Goal: Task Accomplishment & Management: Use online tool/utility

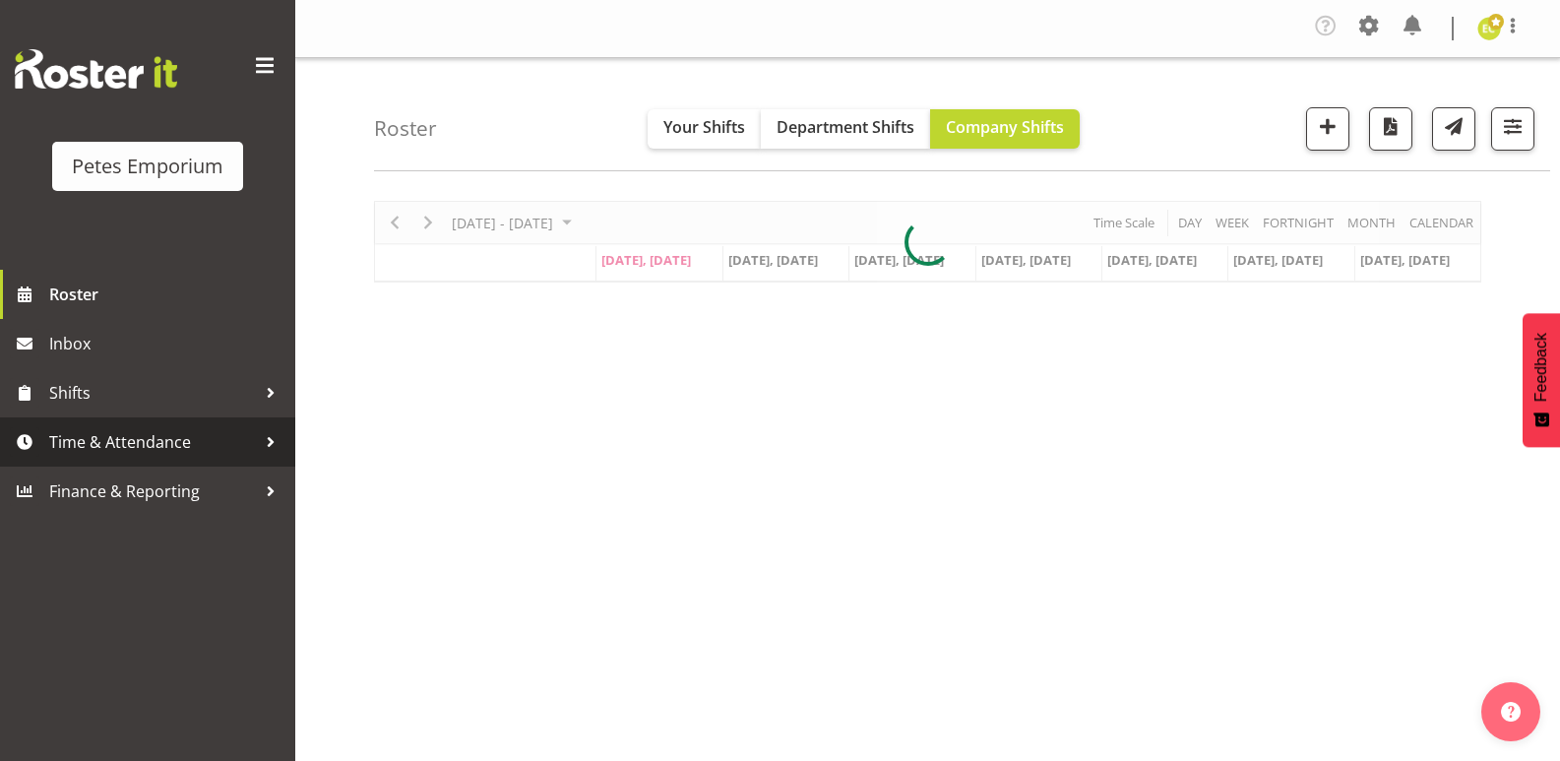
click at [187, 440] on span "Time & Attendance" at bounding box center [152, 442] width 207 height 30
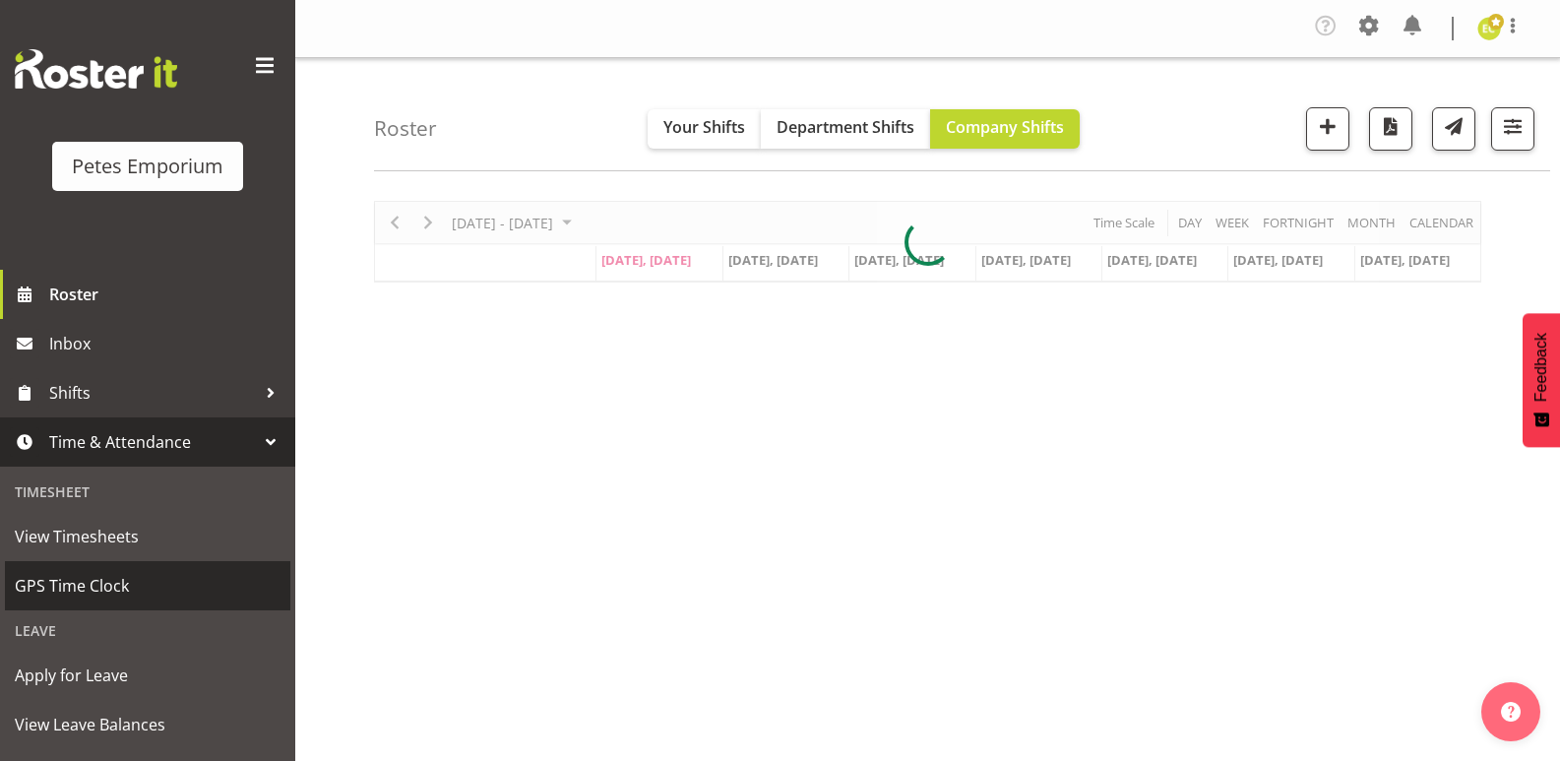
click at [160, 582] on span "GPS Time Clock" at bounding box center [148, 586] width 266 height 30
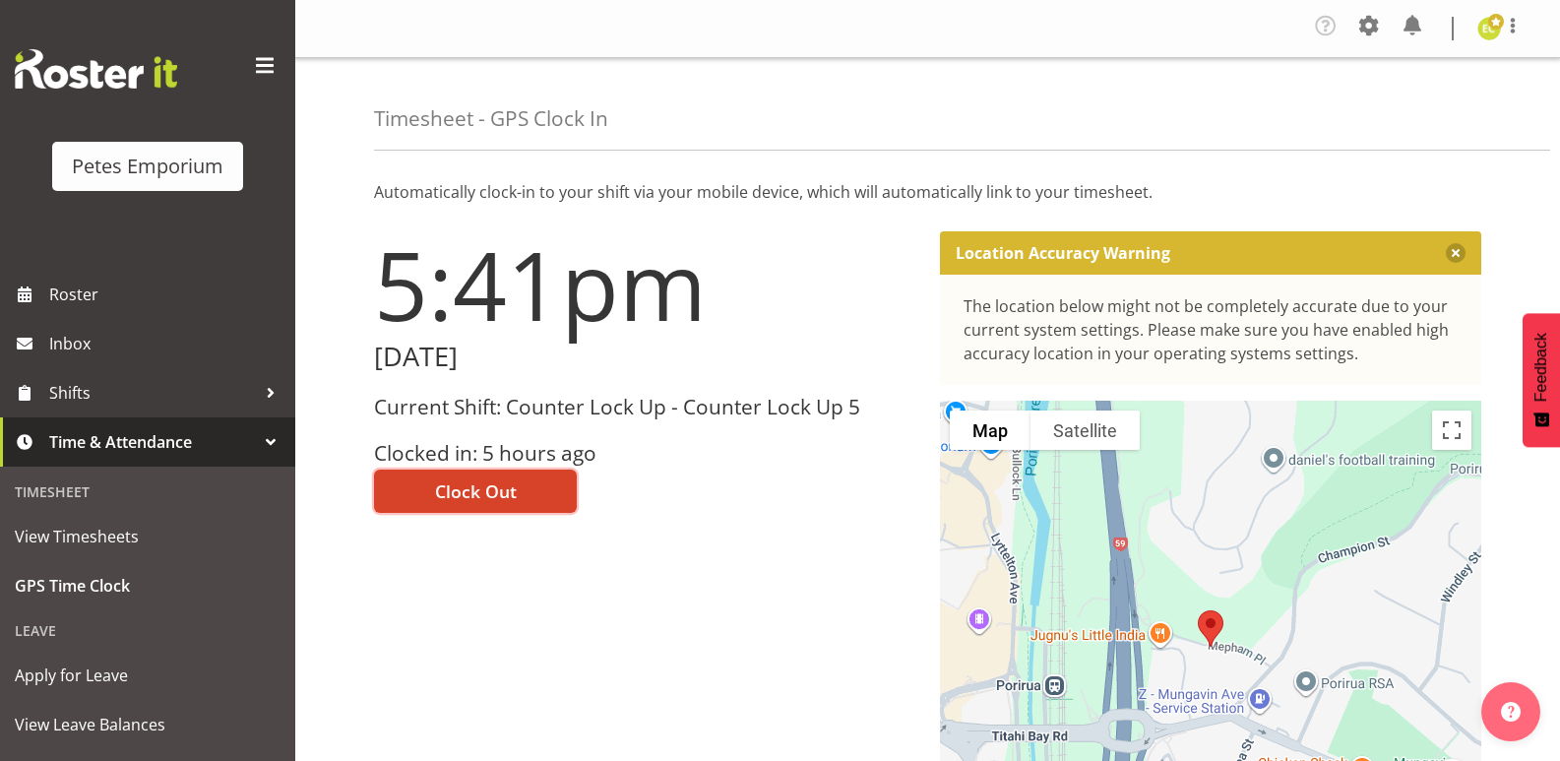
click at [460, 484] on span "Clock Out" at bounding box center [476, 491] width 82 height 26
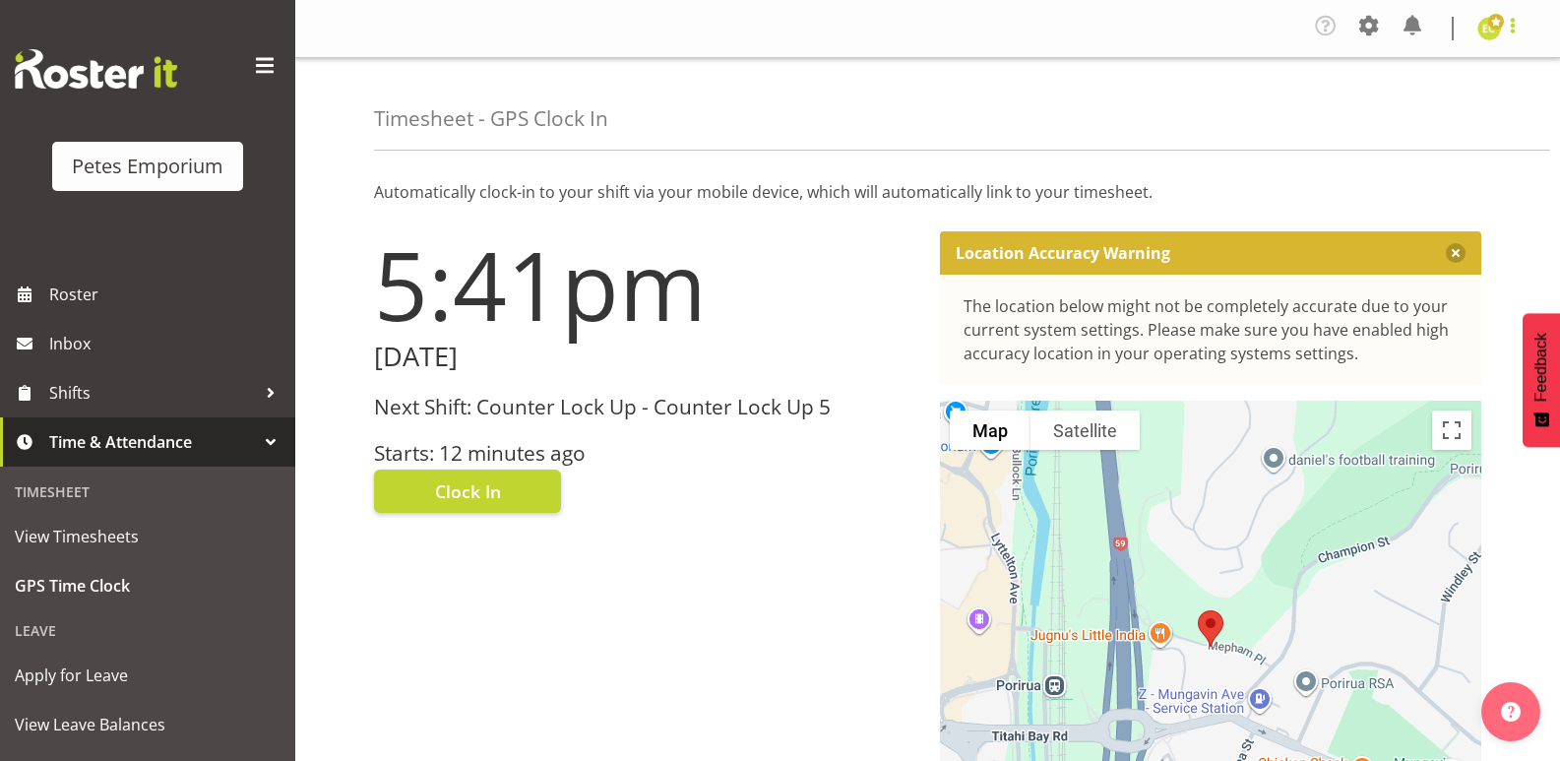
click at [1511, 35] on span at bounding box center [1512, 26] width 24 height 24
click at [1362, 109] on link "Log Out" at bounding box center [1429, 108] width 189 height 35
